Goal: Task Accomplishment & Management: Use online tool/utility

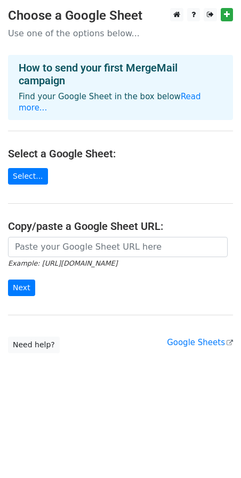
click at [92, 80] on h4 "How to send your first MergeMail campaign" at bounding box center [121, 74] width 204 height 26
click at [39, 168] on link "Select..." at bounding box center [28, 176] width 40 height 17
click at [34, 168] on link "Select..." at bounding box center [28, 176] width 40 height 17
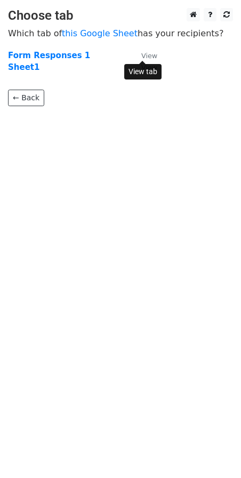
click at [146, 56] on small "View" at bounding box center [149, 56] width 16 height 8
click at [33, 93] on link "← Back" at bounding box center [26, 98] width 36 height 17
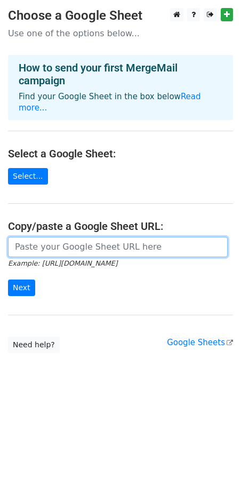
click at [53, 237] on input "url" at bounding box center [118, 247] width 220 height 20
paste input "https://docs.google.com/spreadsheets/d/1xrrjPDXBTqawVxnQK0zWdJfJnk_4-zAMKcbe6Ke…"
type input "https://docs.google.com/spreadsheets/d/1xrrjPDXBTqawVxnQK0zWdJfJnk_4-zAMKcbe6Ke…"
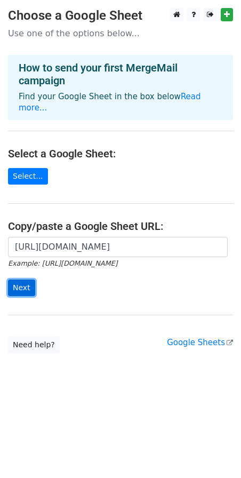
click at [31, 280] on input "Next" at bounding box center [21, 288] width 27 height 17
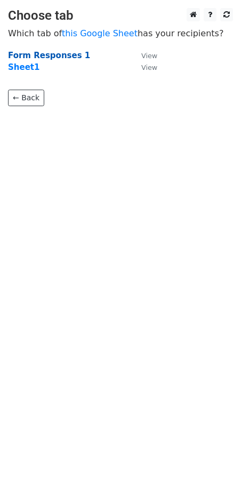
click at [50, 58] on strong "Form Responses 1" at bounding box center [49, 56] width 82 height 10
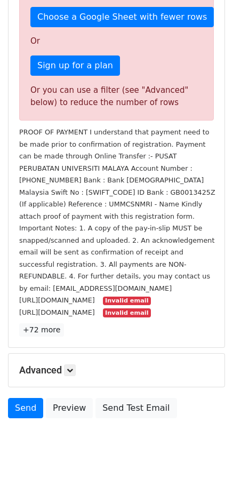
scroll to position [344, 0]
